Goal: Task Accomplishment & Management: Use online tool/utility

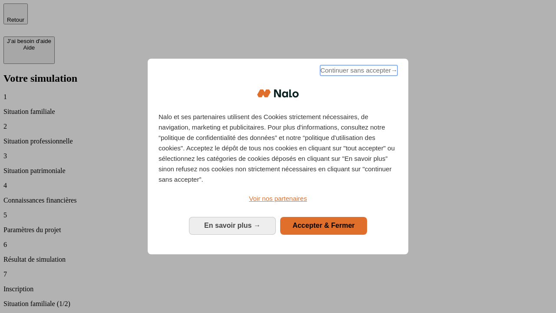
click at [358, 72] on span "Continuer sans accepter →" at bounding box center [358, 70] width 77 height 10
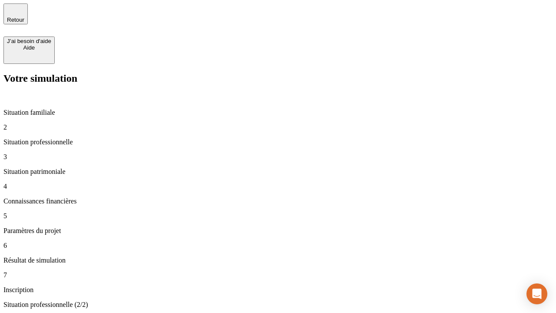
type input "30 000"
type input "1 000"
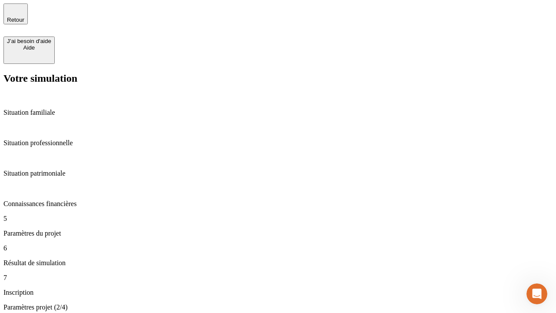
type input "65"
type input "5 000"
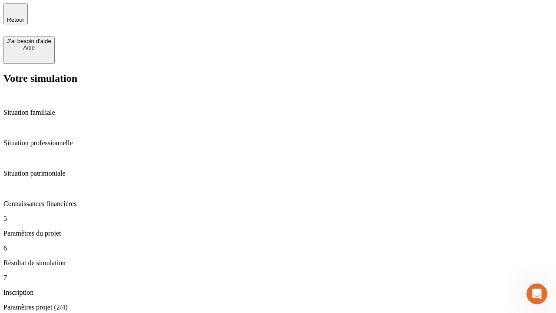
type input "640"
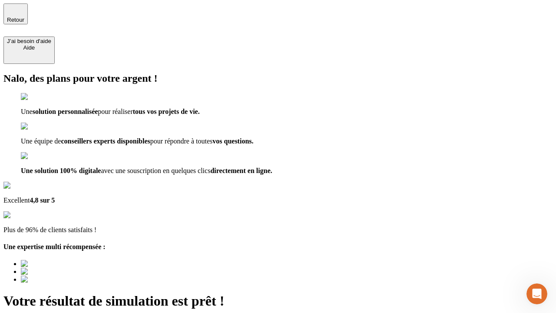
type input "[EMAIL_ADDRESS][DOMAIN_NAME]"
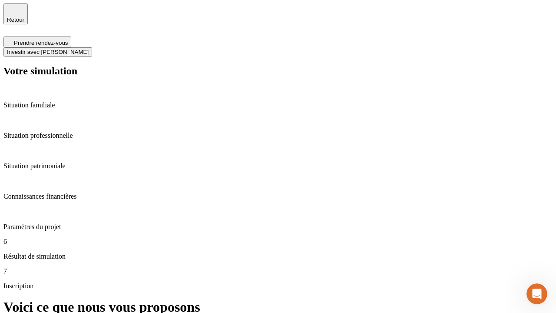
click at [89, 49] on span "Investir avec [PERSON_NAME]" at bounding box center [48, 52] width 82 height 7
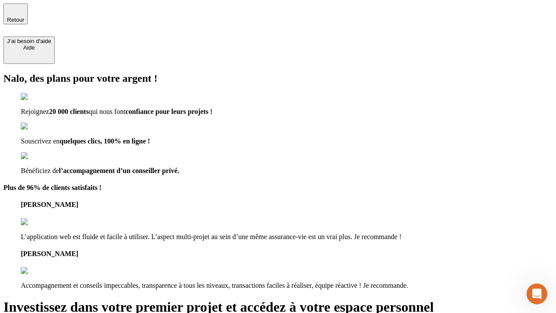
type input "[EMAIL_ADDRESS][DOMAIN_NAME]"
